Goal: Information Seeking & Learning: Learn about a topic

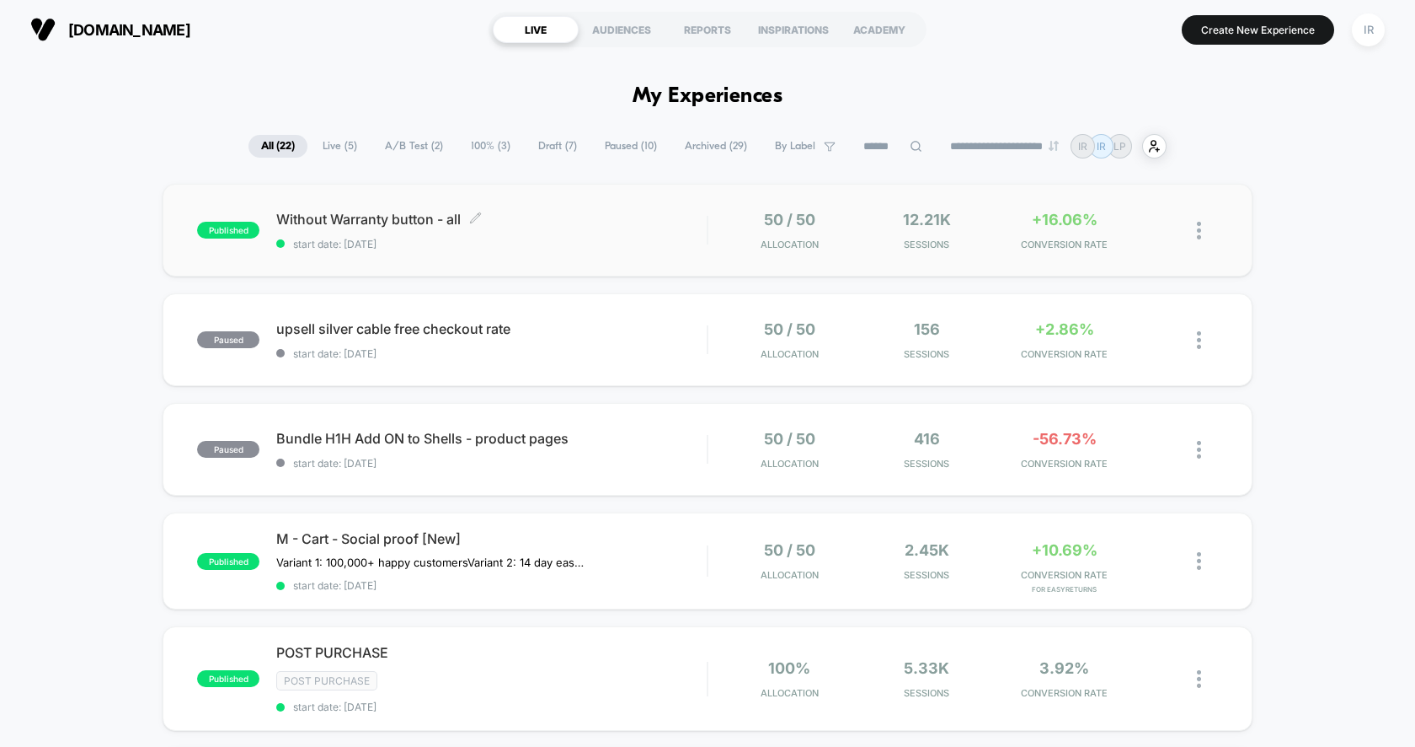
click at [575, 217] on span "Without Warranty button - all Click to edit experience details" at bounding box center [491, 219] width 431 height 17
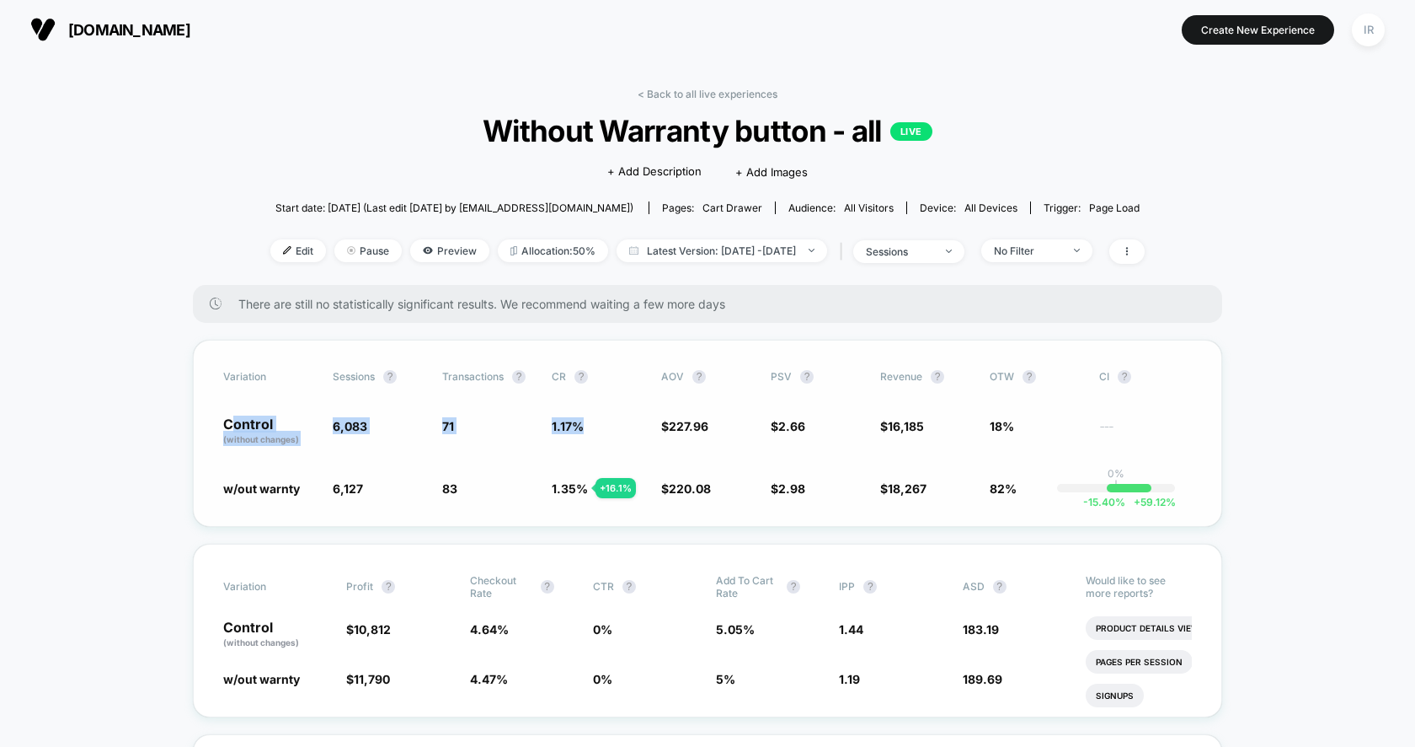
drag, startPoint x: 235, startPoint y: 424, endPoint x: 605, endPoint y: 457, distance: 371.3
click at [605, 457] on div "Variation Sessions ? Transactions ? CR ? AOV ? PSV ? Revenue ? OTW ? CI ? Contr…" at bounding box center [708, 433] width 1030 height 187
drag, startPoint x: 548, startPoint y: 405, endPoint x: 578, endPoint y: 478, distance: 78.6
click at [579, 478] on div "Variation Sessions ? Transactions ? CR ? AOV ? PSV ? Revenue ? OTW ? CI ? Contr…" at bounding box center [708, 433] width 1030 height 187
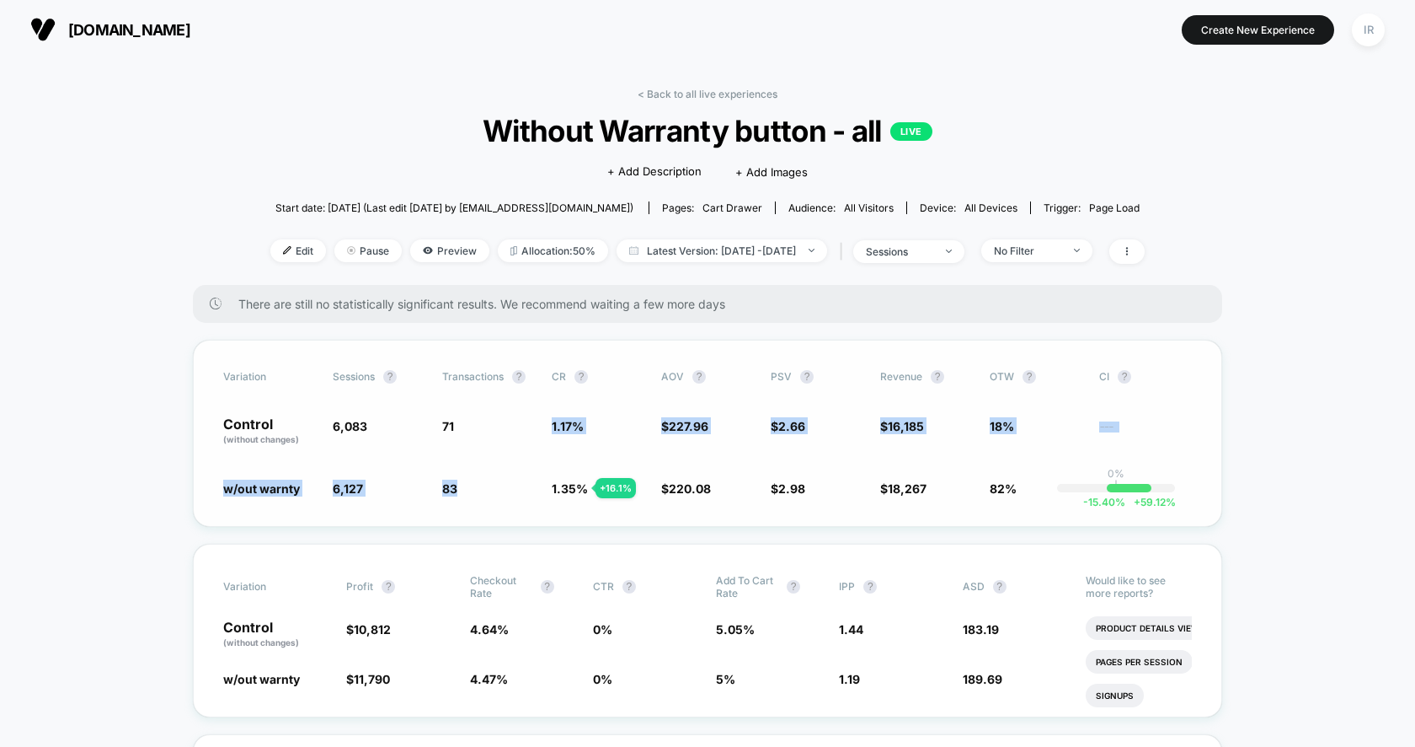
click at [578, 479] on span "1.35 % + 16.1 %" at bounding box center [598, 487] width 93 height 17
click at [737, 100] on div "< Back to all live experiences Without Warranty button - all LIVE Click to edit…" at bounding box center [707, 186] width 875 height 197
click at [738, 88] on link "< Back to all live experiences" at bounding box center [708, 94] width 140 height 13
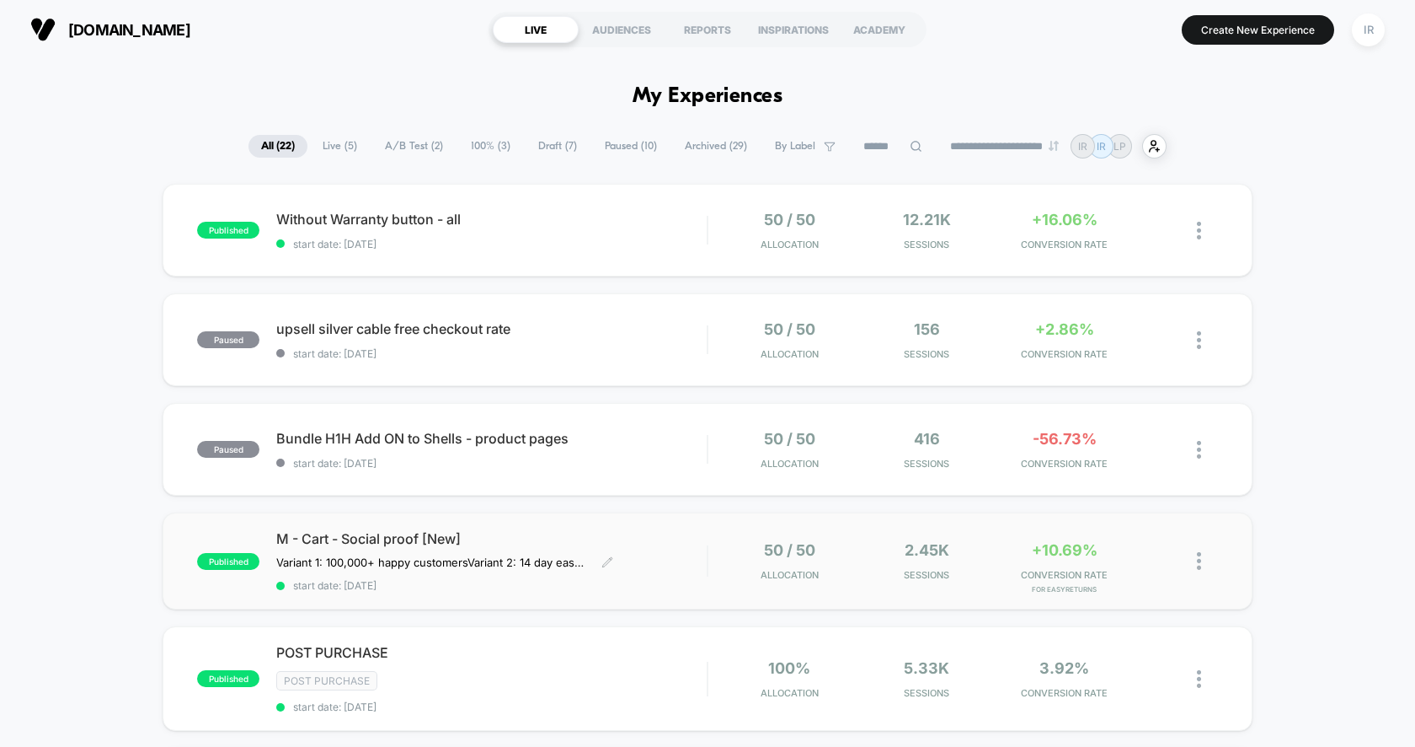
drag, startPoint x: 592, startPoint y: 352, endPoint x: 605, endPoint y: 570, distance: 217.7
drag, startPoint x: 605, startPoint y: 570, endPoint x: 711, endPoint y: 570, distance: 106.2
click at [712, 570] on div "published M - Cart - Social proof [New] Variant 1: 100,000+ happy customers Var…" at bounding box center [708, 560] width 1090 height 97
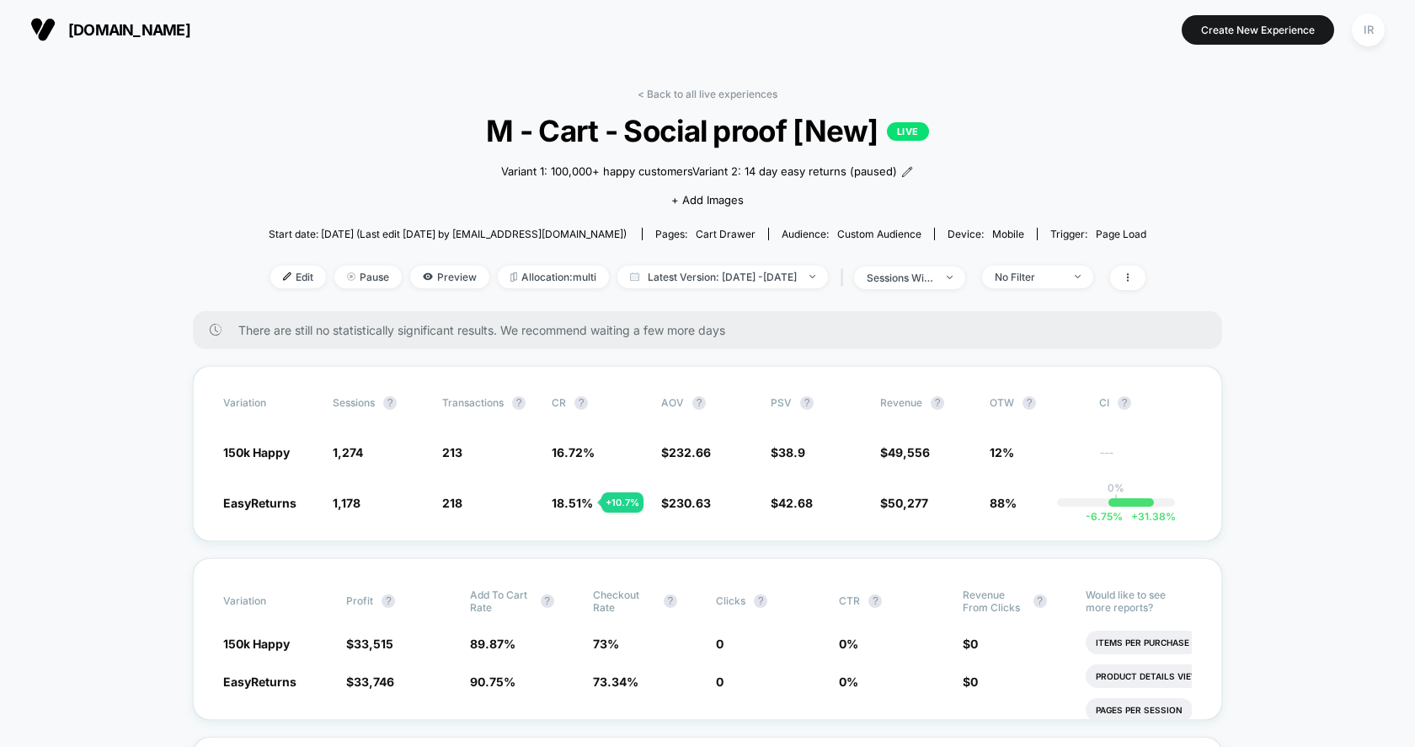
click at [737, 95] on link "< Back to all live experiences" at bounding box center [708, 94] width 140 height 13
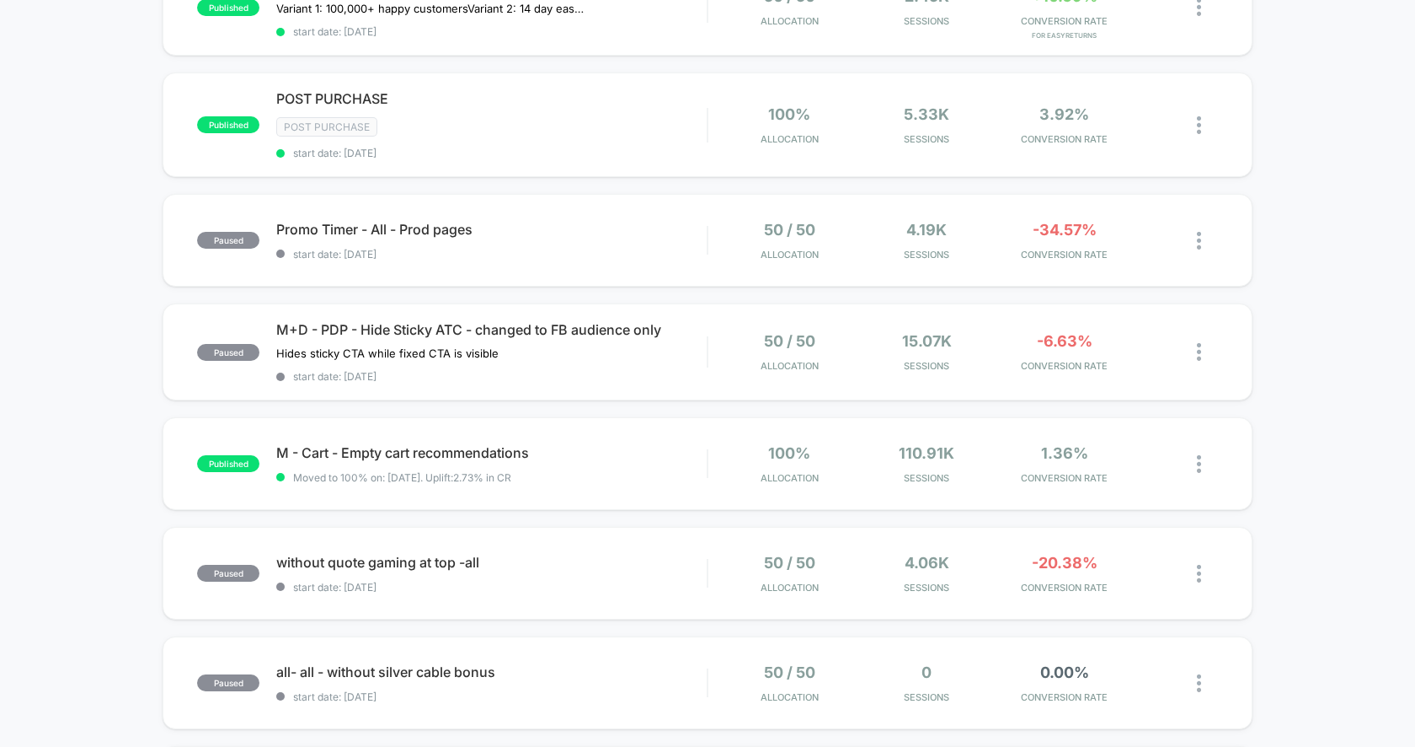
scroll to position [646, 0]
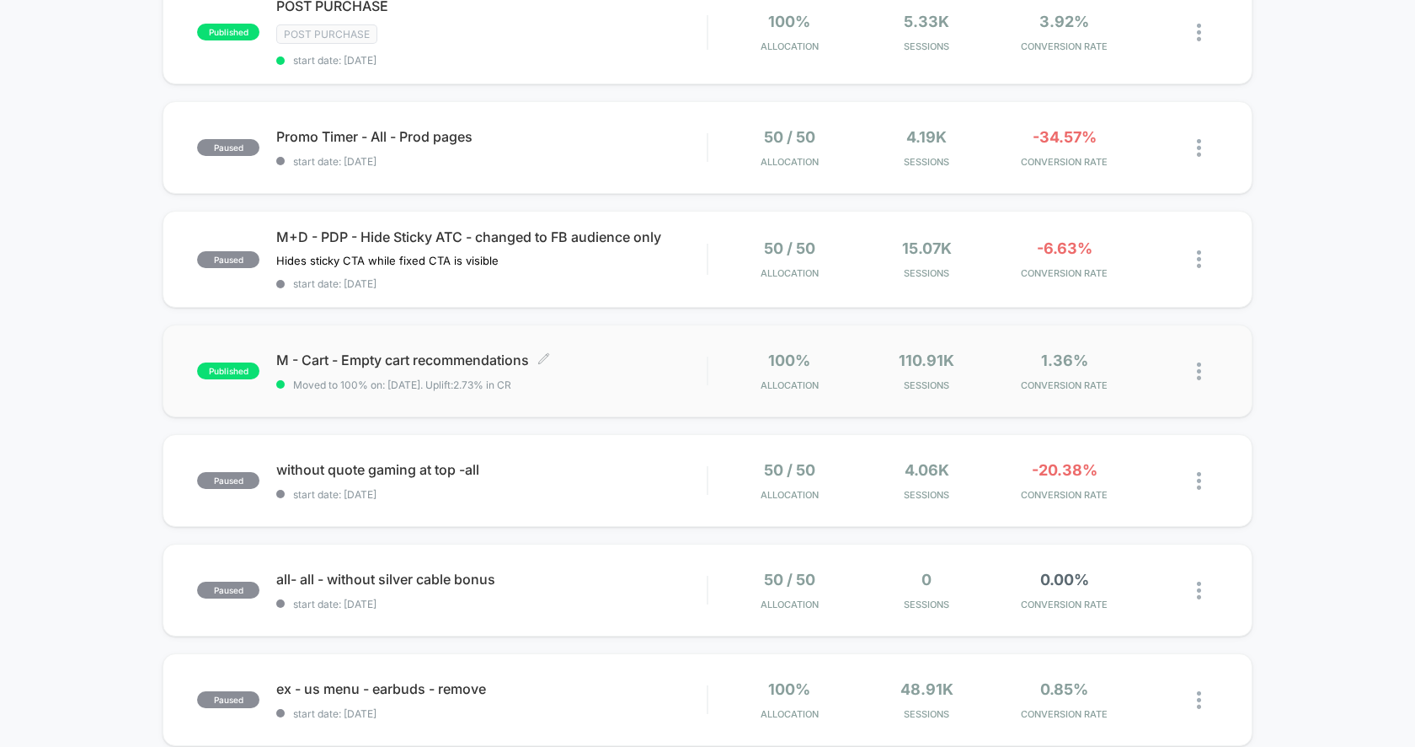
click at [688, 351] on span "M - Cart - Empty cart recommendations Click to edit experience details" at bounding box center [491, 359] width 431 height 17
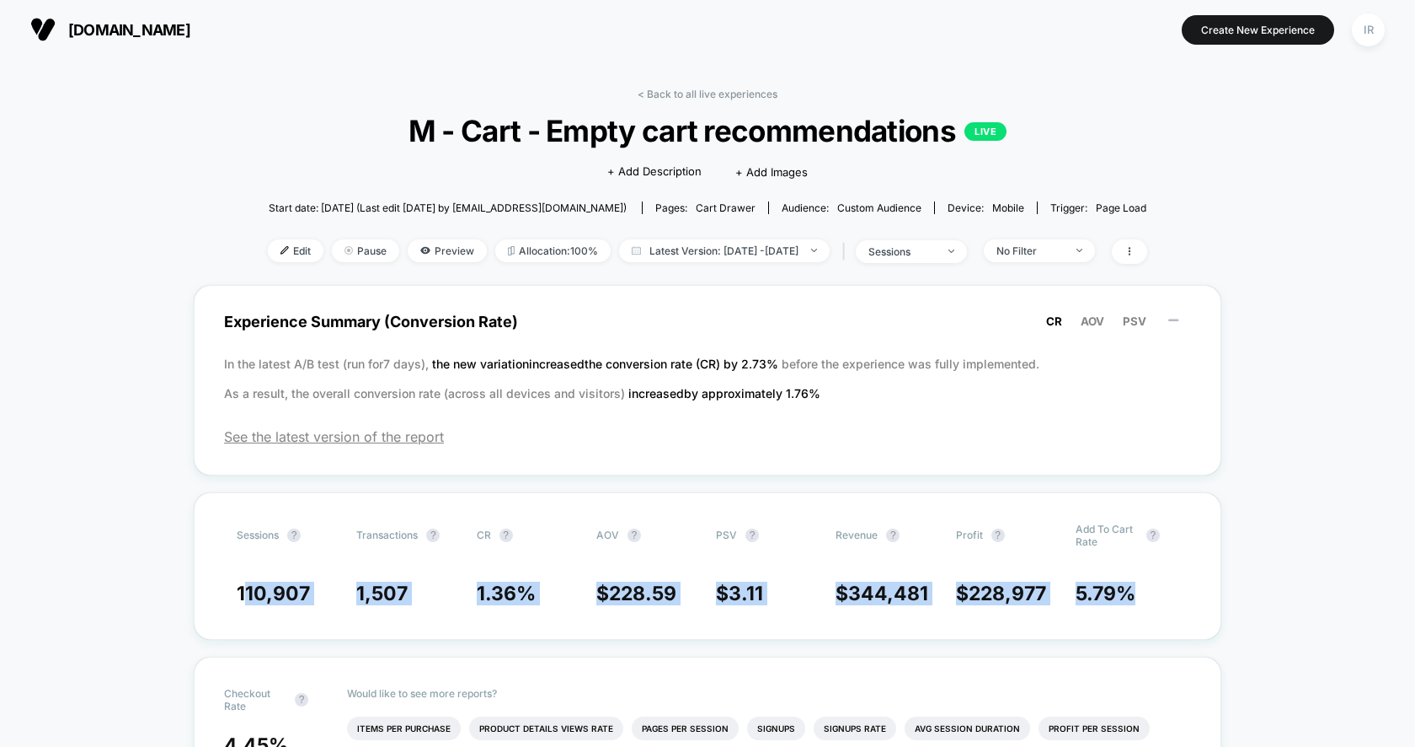
drag, startPoint x: 242, startPoint y: 597, endPoint x: 1346, endPoint y: 613, distance: 1103.9
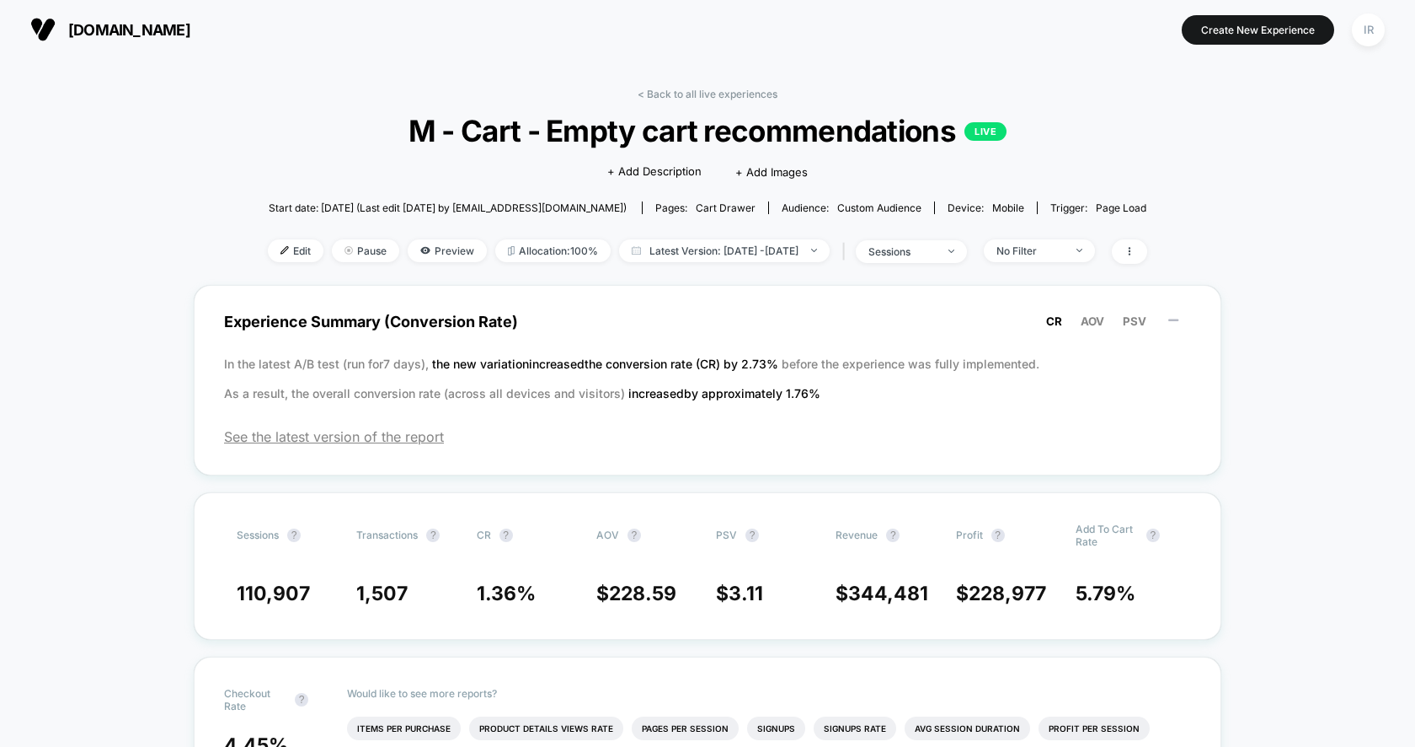
click at [757, 110] on div "< Back to all live experiences M - Cart - Empty cart recommendations LIVE Click…" at bounding box center [708, 186] width 880 height 197
click at [758, 94] on link "< Back to all live experiences" at bounding box center [708, 94] width 140 height 13
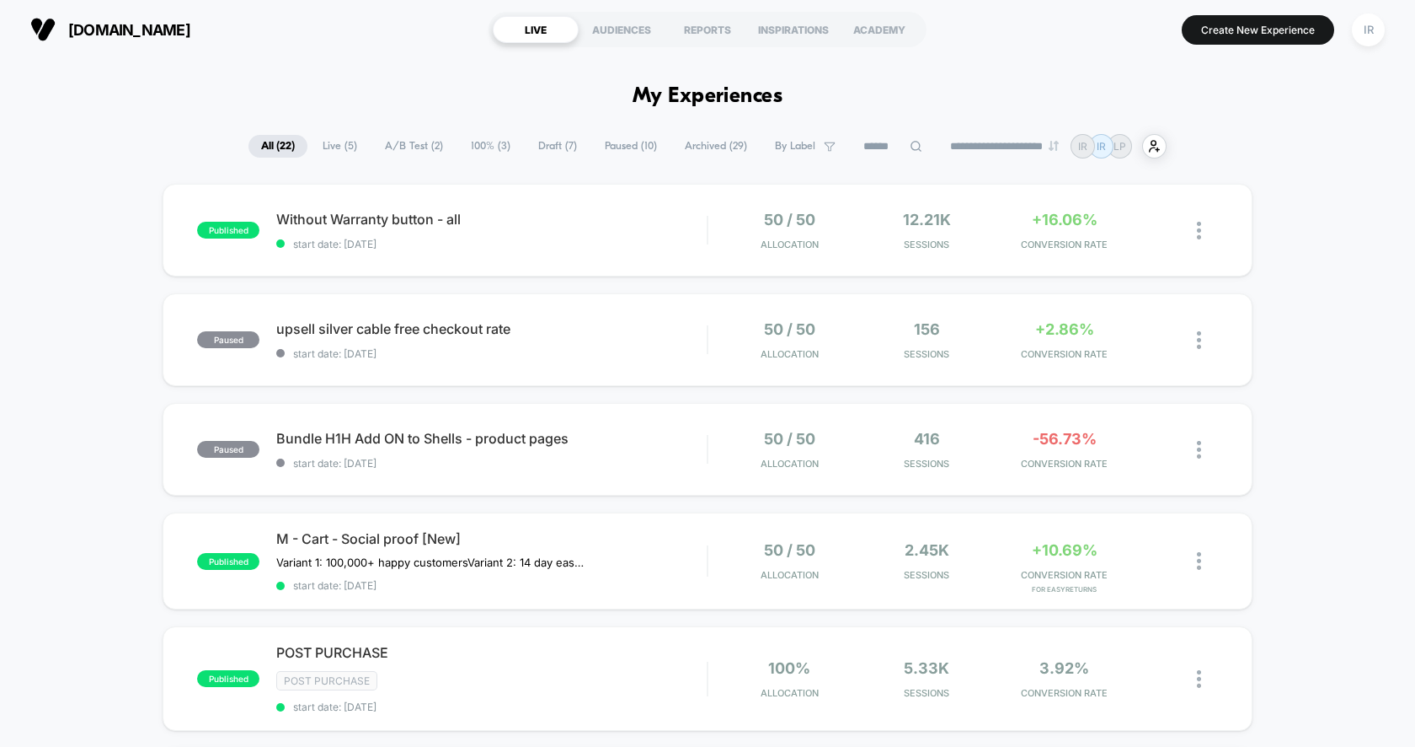
scroll to position [150, 0]
